Goal: Register for event/course

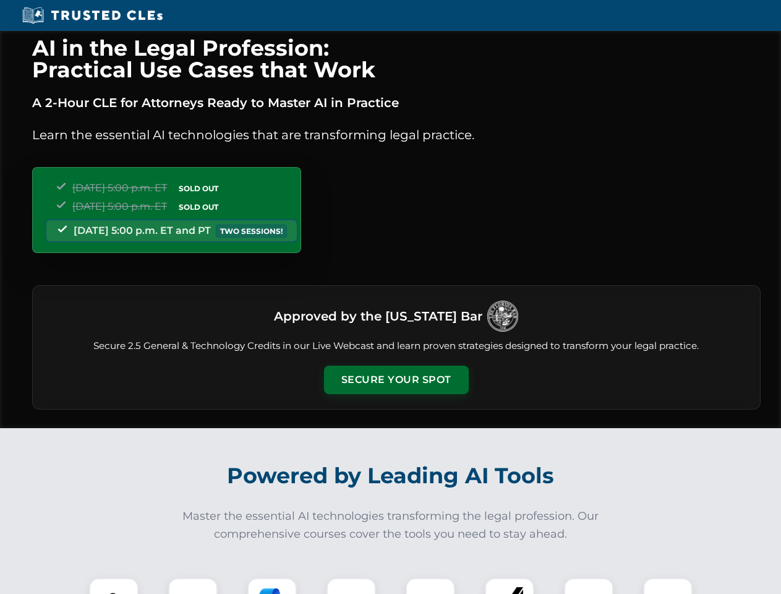
click at [396, 380] on button "Secure Your Spot" at bounding box center [396, 380] width 145 height 28
click at [114, 586] on img at bounding box center [114, 603] width 36 height 36
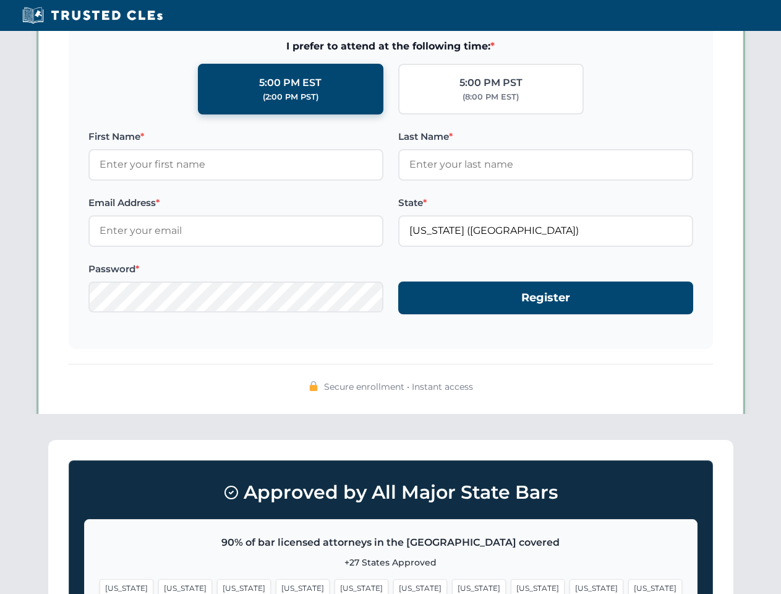
click at [452, 586] on span "[US_STATE]" at bounding box center [479, 588] width 54 height 18
click at [570, 586] on span "[US_STATE]" at bounding box center [597, 588] width 54 height 18
